Goal: Transaction & Acquisition: Purchase product/service

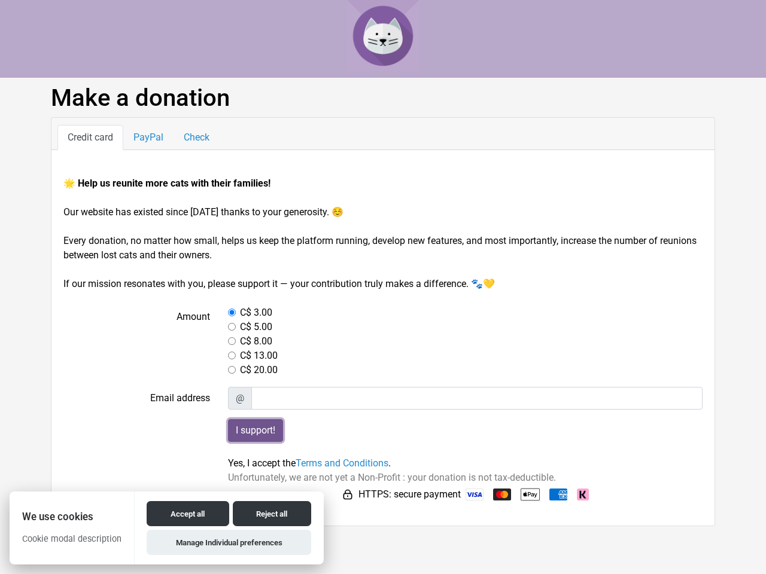
click at [255, 431] on input "I support!" at bounding box center [255, 430] width 55 height 23
click at [185, 514] on button "Accept all" at bounding box center [188, 513] width 82 height 25
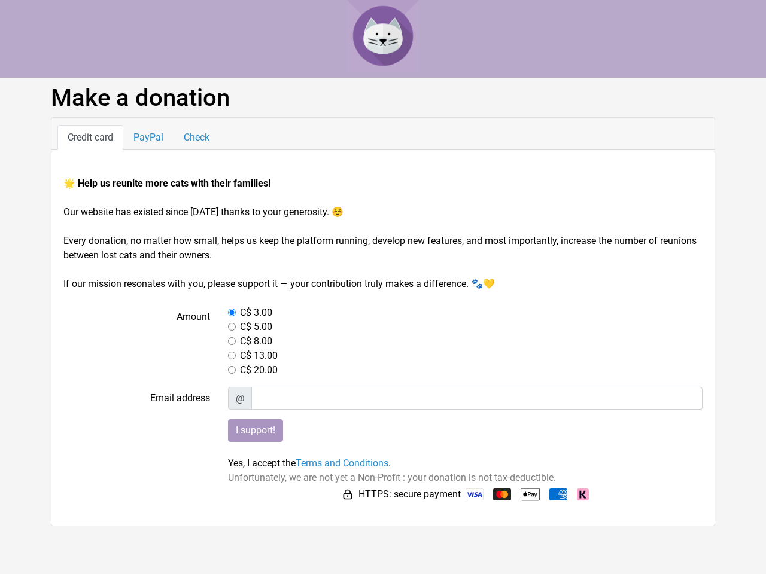
click at [269, 514] on div "🌟 Help us reunite more cats with their families! Our website has existed since …" at bounding box center [382, 338] width 663 height 376
click at [227, 526] on html "Make a donation Credit card PayPal Check 🌟 Help us reunite more cats with their…" at bounding box center [383, 263] width 766 height 526
